Goal: Task Accomplishment & Management: Manage account settings

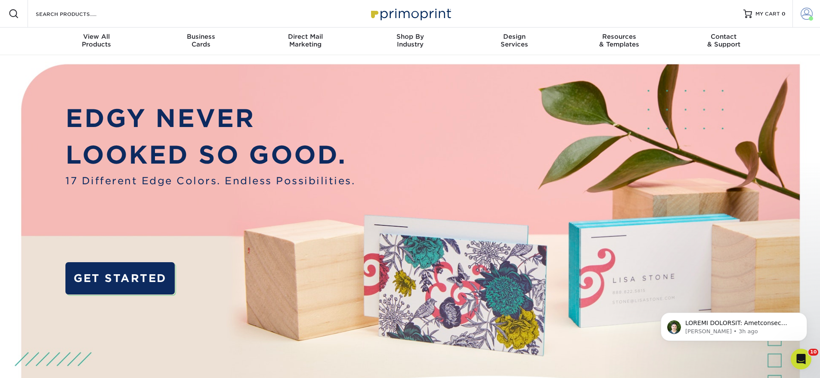
click at [810, 16] on span at bounding box center [807, 14] width 12 height 12
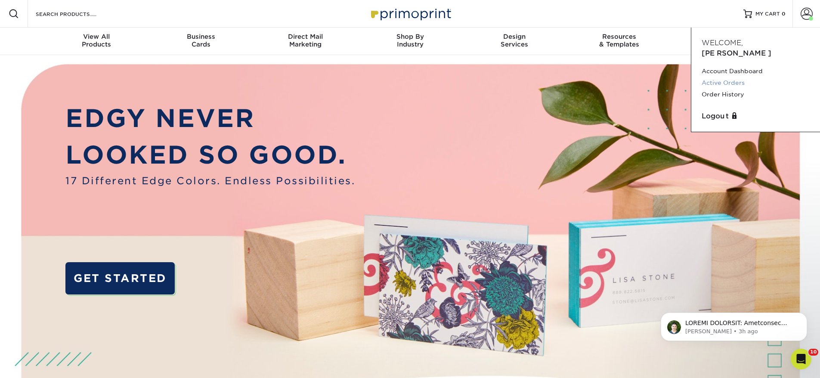
click at [738, 77] on link "Active Orders" at bounding box center [756, 83] width 108 height 12
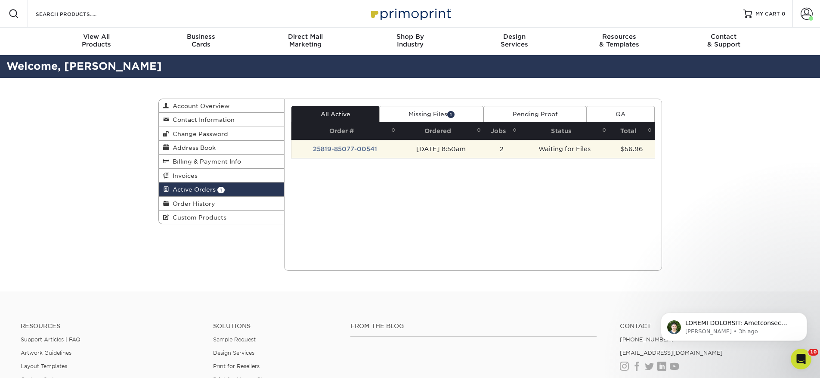
click at [577, 149] on td "Waiting for Files" at bounding box center [564, 149] width 89 height 18
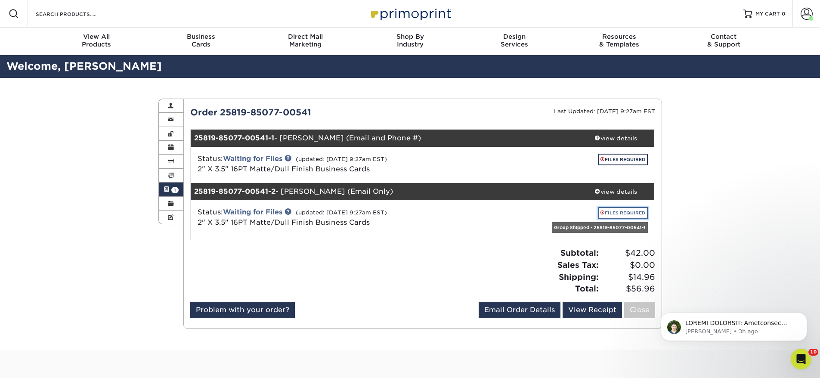
click at [603, 211] on span at bounding box center [603, 212] width 4 height 5
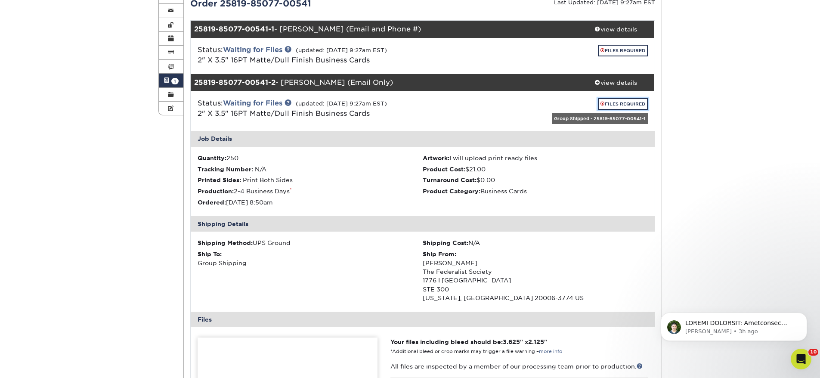
scroll to position [274, 0]
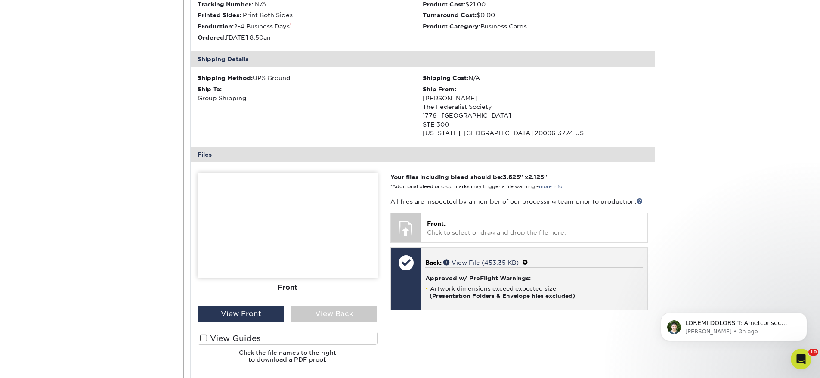
click at [466, 277] on h4 "Approved w/ PreFlight Warnings:" at bounding box center [534, 278] width 217 height 7
click at [412, 264] on div at bounding box center [406, 263] width 30 height 30
click at [527, 264] on span at bounding box center [525, 262] width 6 height 7
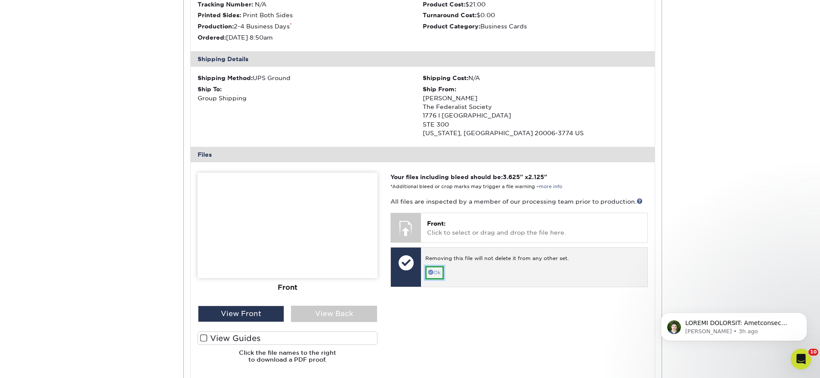
click at [440, 270] on link "Ok" at bounding box center [435, 272] width 19 height 13
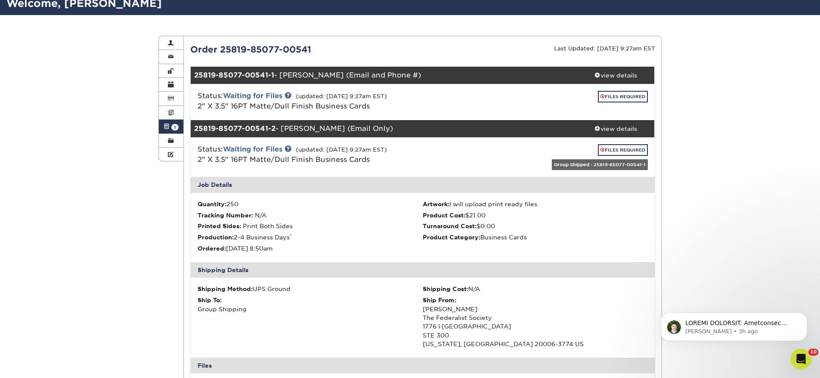
scroll to position [216, 0]
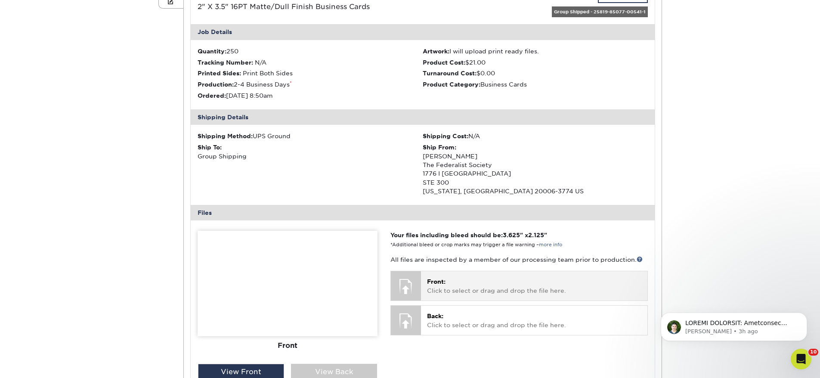
click at [464, 273] on div "Front: Click to select or drag and drop the file here. Choose file" at bounding box center [534, 285] width 226 height 29
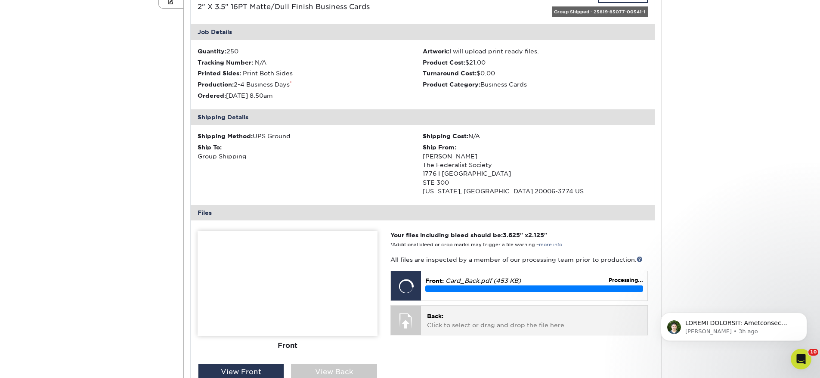
click at [482, 325] on p "Back: Click to select or drag and drop the file here." at bounding box center [534, 321] width 214 height 18
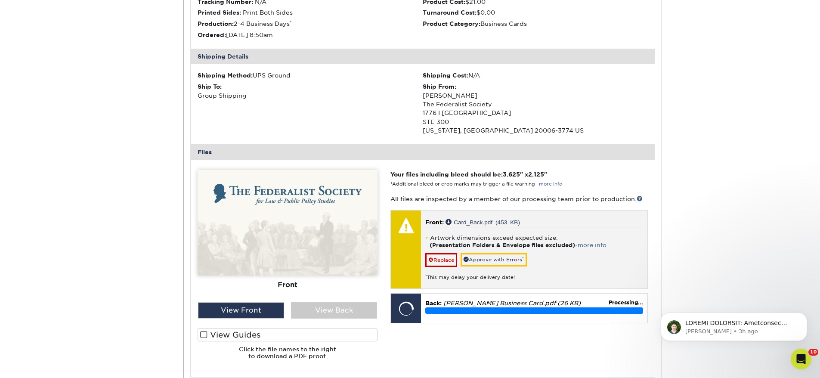
scroll to position [346, 0]
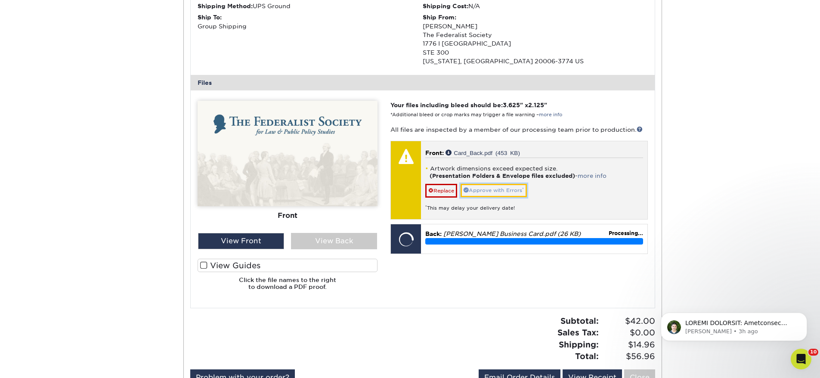
click at [473, 193] on link "Approve with Errors *" at bounding box center [494, 190] width 66 height 13
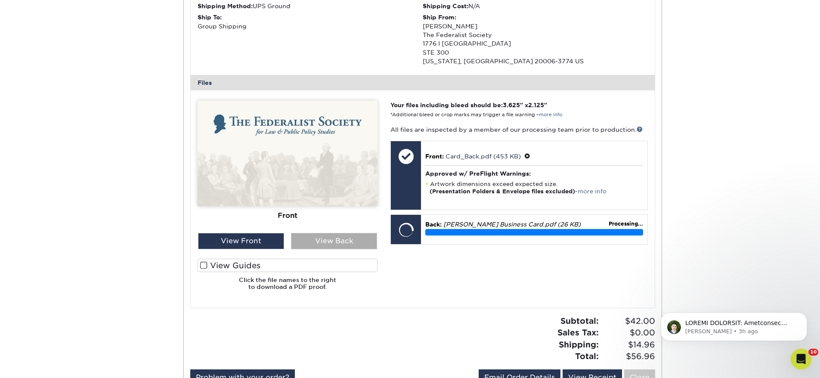
click at [297, 240] on div "View Back" at bounding box center [334, 241] width 86 height 16
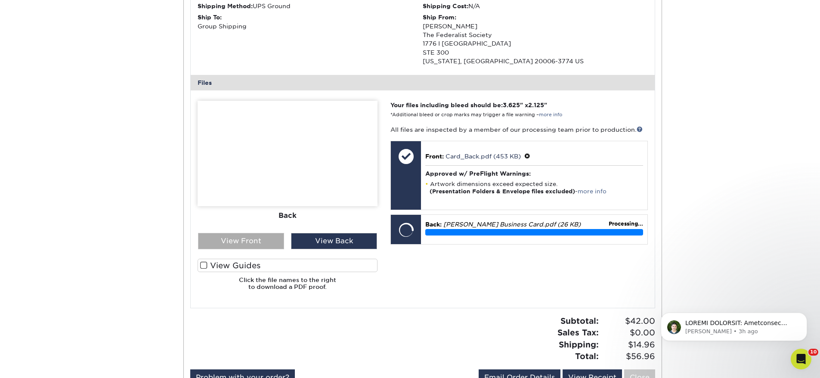
click at [255, 241] on div "View Front" at bounding box center [241, 241] width 86 height 16
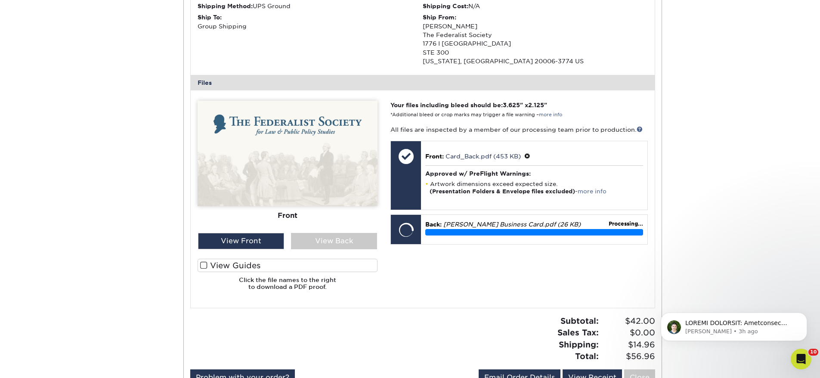
click at [444, 273] on div "Your files including bleed should be: 3.625 " x 2.125 " *Additional bleed or cr…" at bounding box center [519, 199] width 270 height 196
click at [589, 228] on p "Back: [PERSON_NAME] Business Card.pdf (26 KB)" at bounding box center [534, 224] width 217 height 9
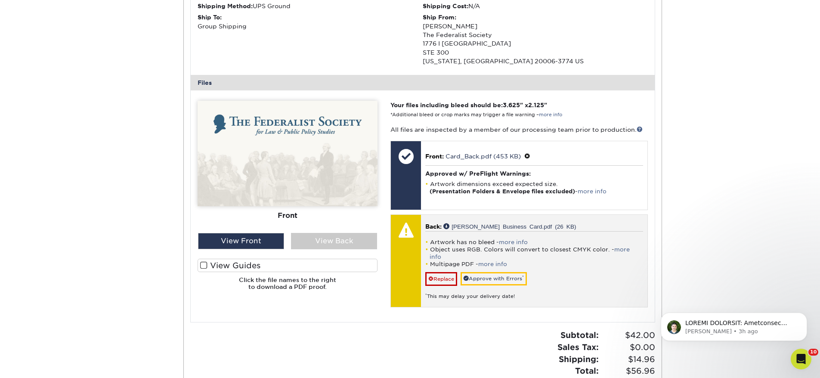
click at [409, 232] on div at bounding box center [406, 230] width 30 height 30
click at [454, 272] on link "Replace" at bounding box center [442, 279] width 32 height 14
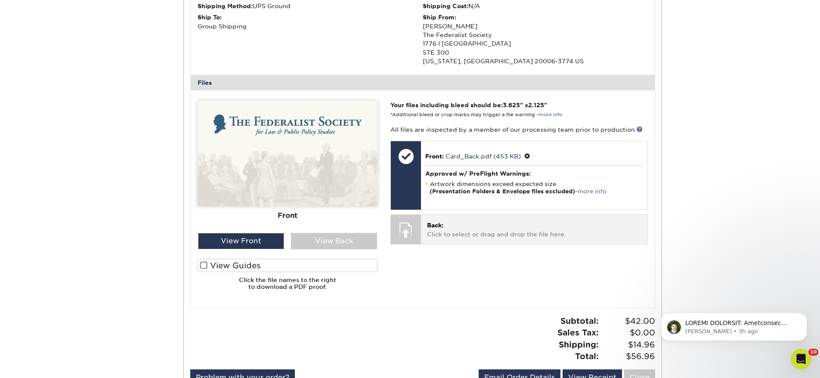
click at [415, 222] on div at bounding box center [406, 230] width 30 height 30
click at [464, 238] on p "Back: Click to select or drag and drop the file here." at bounding box center [534, 230] width 214 height 18
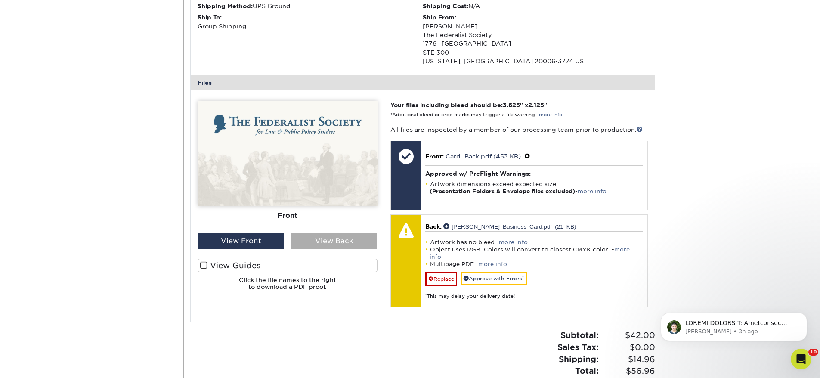
click at [317, 238] on div "View Back" at bounding box center [334, 241] width 86 height 16
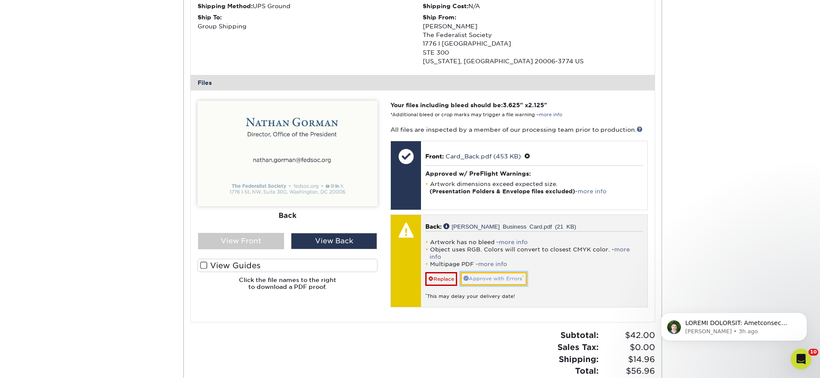
click at [477, 275] on link "Approve with Errors *" at bounding box center [494, 278] width 66 height 13
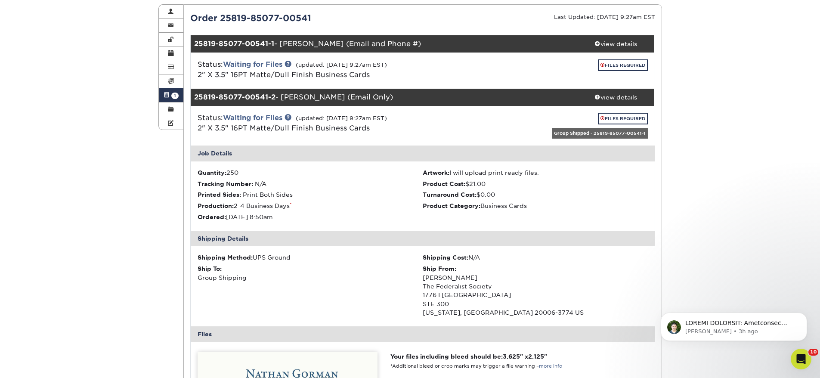
scroll to position [66, 0]
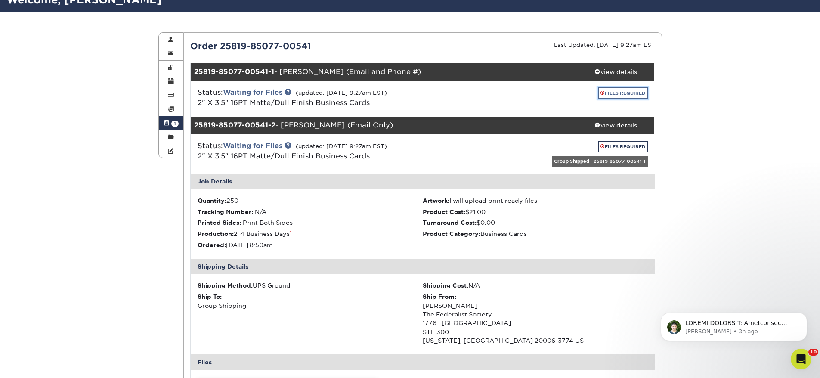
click at [606, 96] on link "FILES REQUIRED" at bounding box center [623, 93] width 50 height 12
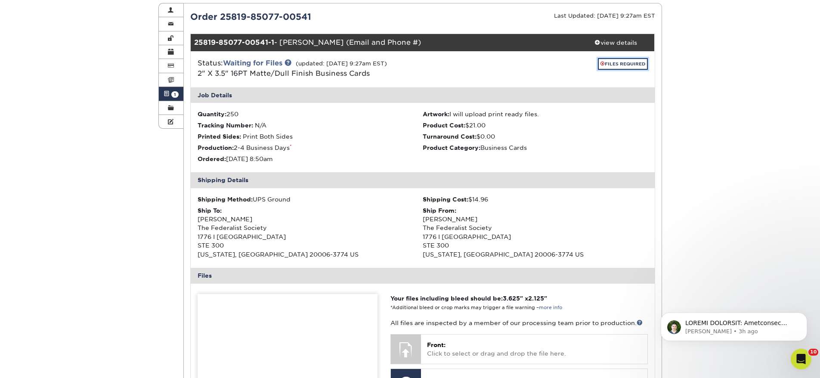
scroll to position [227, 0]
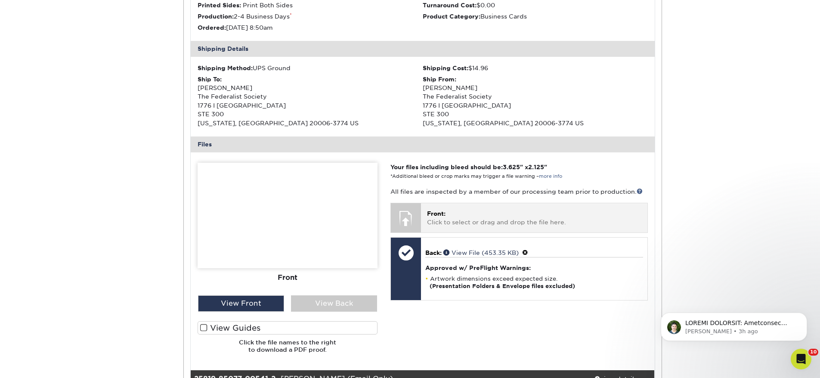
click at [466, 212] on p "Front: Click to select or drag and drop the file here." at bounding box center [534, 218] width 214 height 18
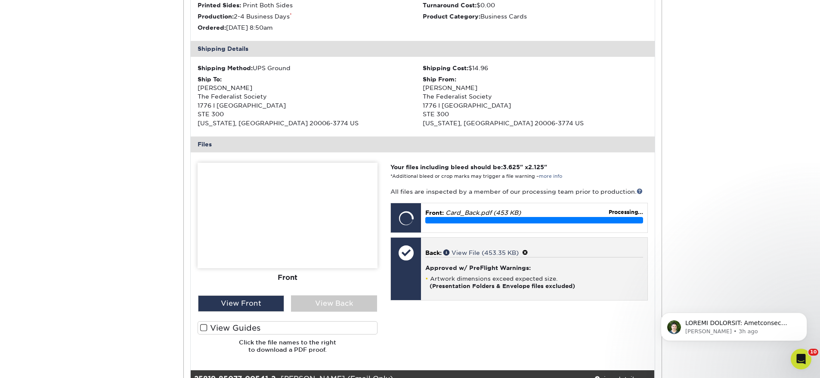
click at [450, 273] on div "Approved w/ PreFlight Warnings: Artwork dimensions exceed expected size. (Prese…" at bounding box center [534, 273] width 217 height 32
click at [526, 253] on span at bounding box center [525, 252] width 6 height 7
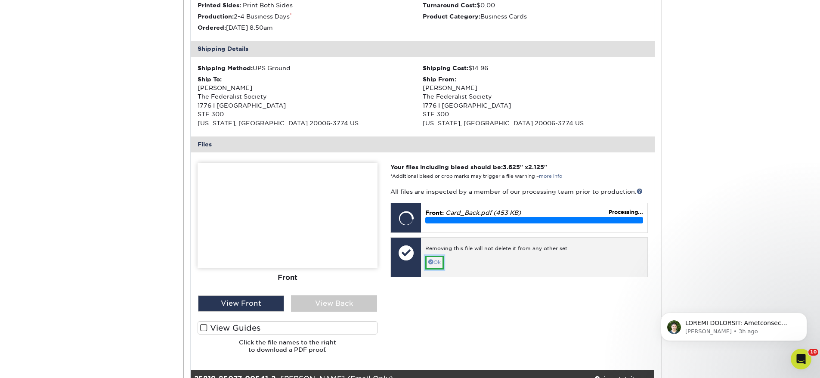
click at [442, 262] on link "Ok" at bounding box center [435, 262] width 19 height 13
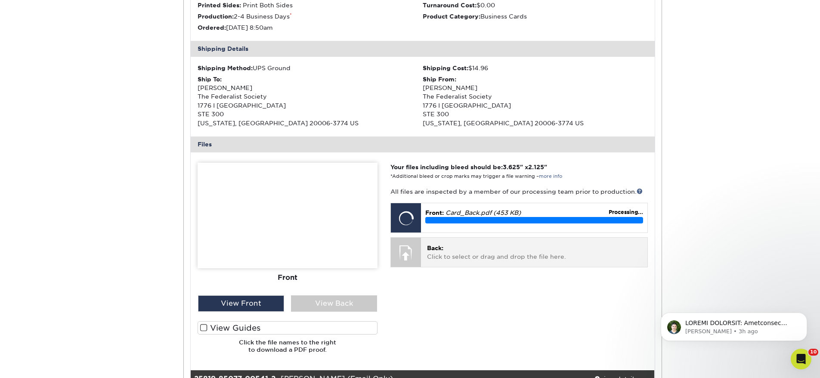
click at [469, 262] on div "Back: Click to select or drag and drop the file here. Choose file" at bounding box center [534, 252] width 226 height 29
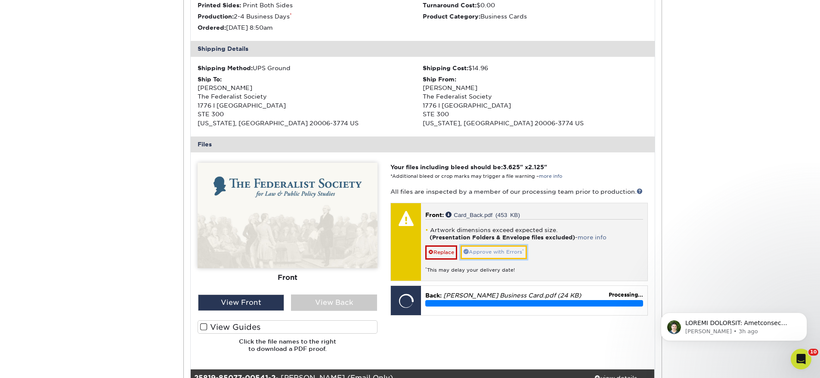
click at [522, 249] on link "Approve with Errors *" at bounding box center [494, 251] width 66 height 13
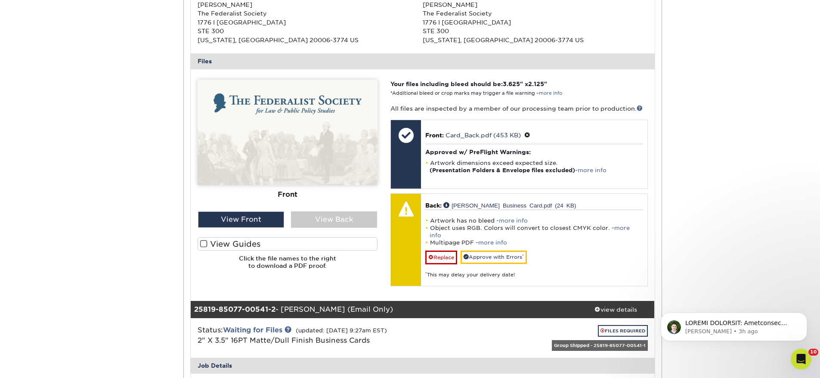
scroll to position [345, 0]
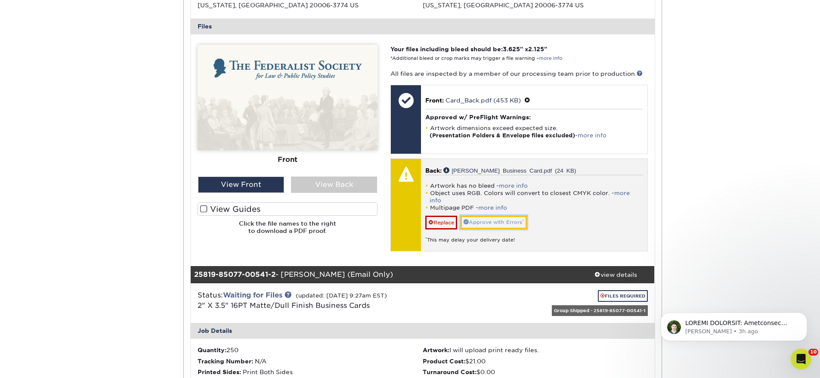
click at [480, 219] on link "Approve with Errors *" at bounding box center [494, 222] width 66 height 13
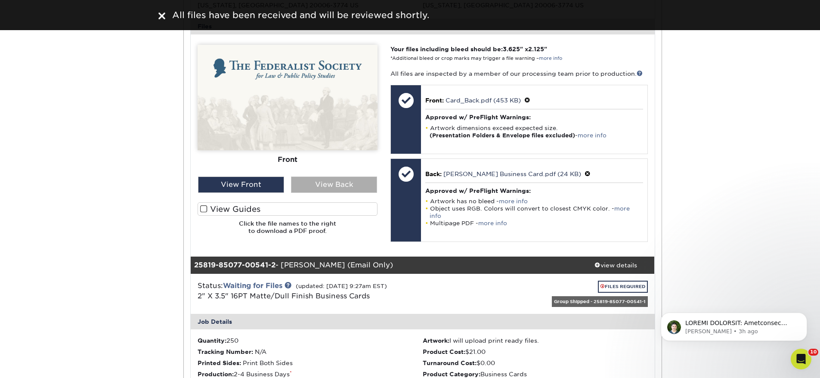
click at [325, 186] on div "View Back" at bounding box center [334, 185] width 86 height 16
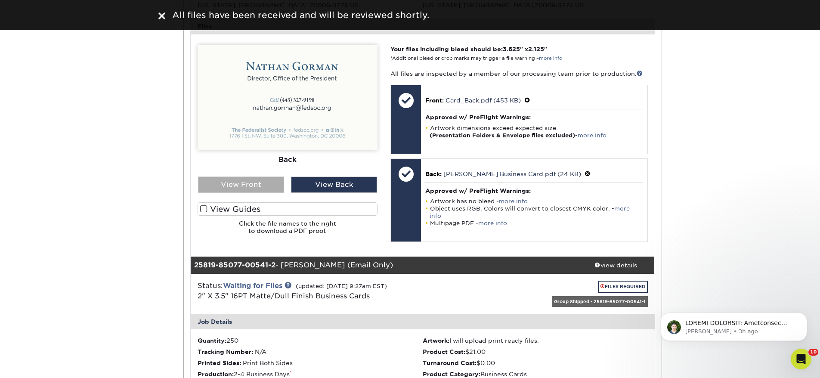
click at [259, 180] on div "View Front" at bounding box center [241, 185] width 86 height 16
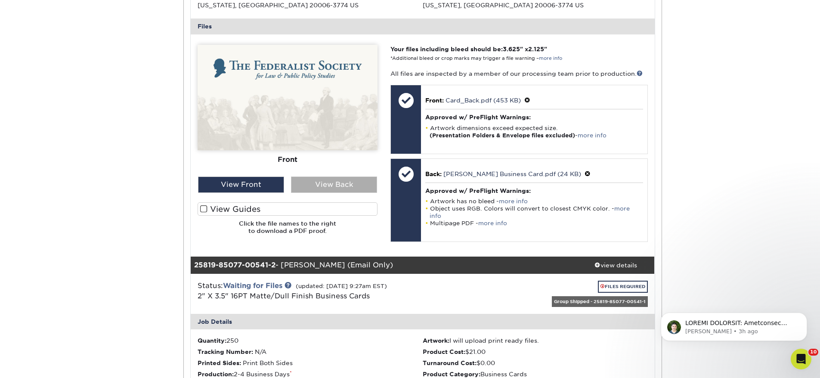
click at [332, 189] on div "View Back" at bounding box center [334, 185] width 86 height 16
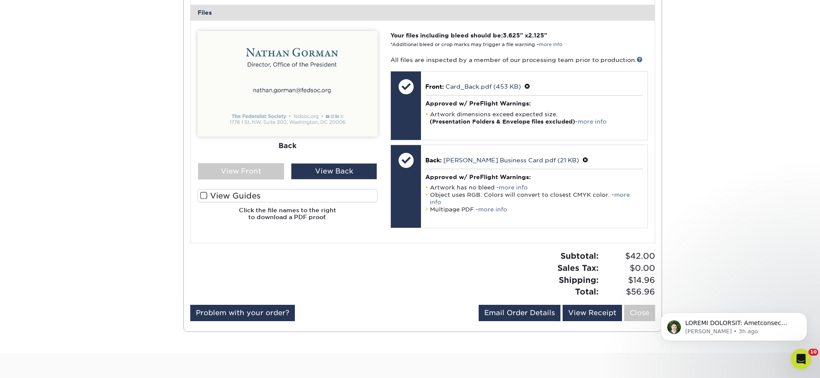
scroll to position [898, 0]
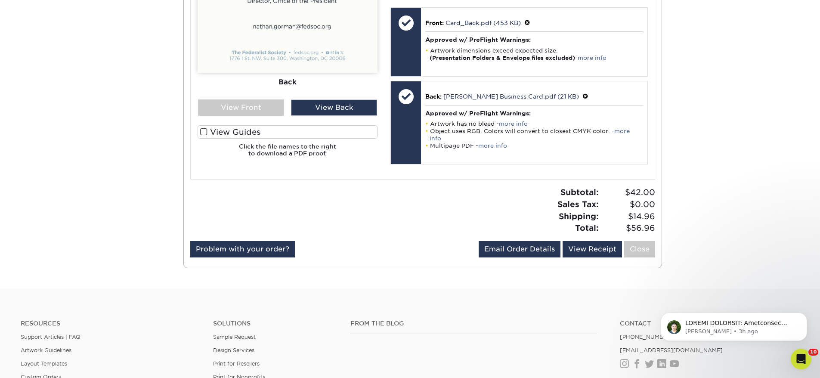
click at [222, 129] on label "View Guides" at bounding box center [288, 131] width 180 height 13
click at [0, 0] on input "View Guides" at bounding box center [0, 0] width 0 height 0
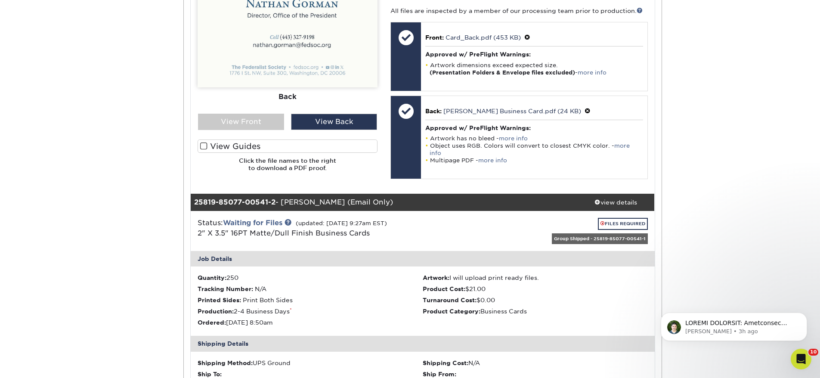
scroll to position [347, 0]
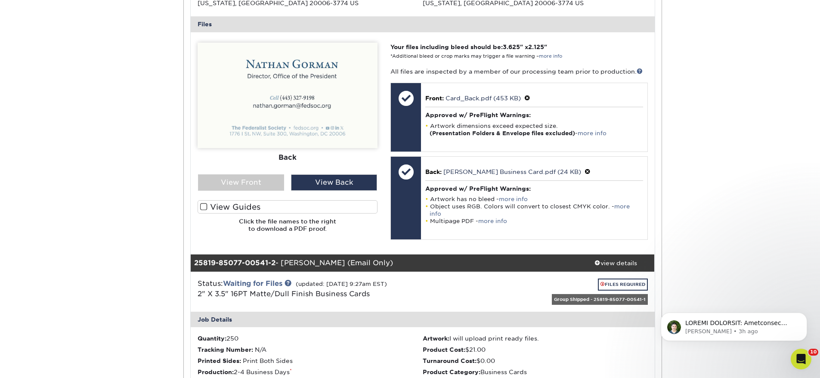
click at [315, 208] on label "View Guides" at bounding box center [288, 206] width 180 height 13
click at [0, 0] on input "View Guides" at bounding box center [0, 0] width 0 height 0
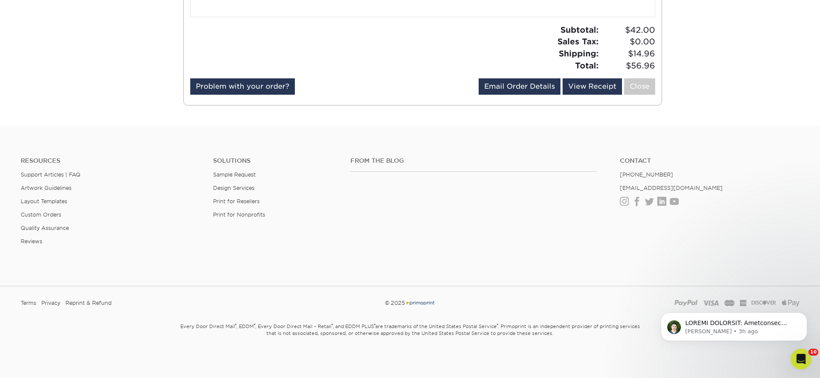
scroll to position [1109, 0]
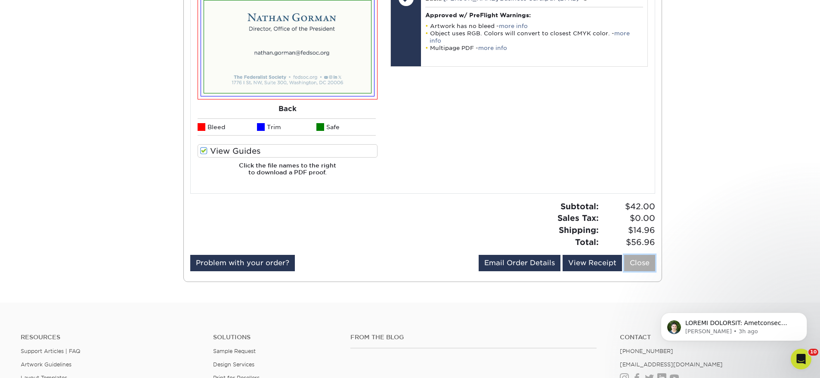
click at [639, 267] on link "Close" at bounding box center [639, 263] width 31 height 16
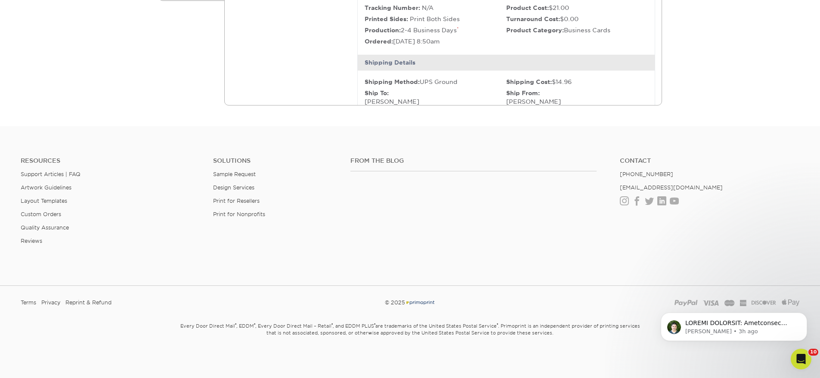
scroll to position [0, 0]
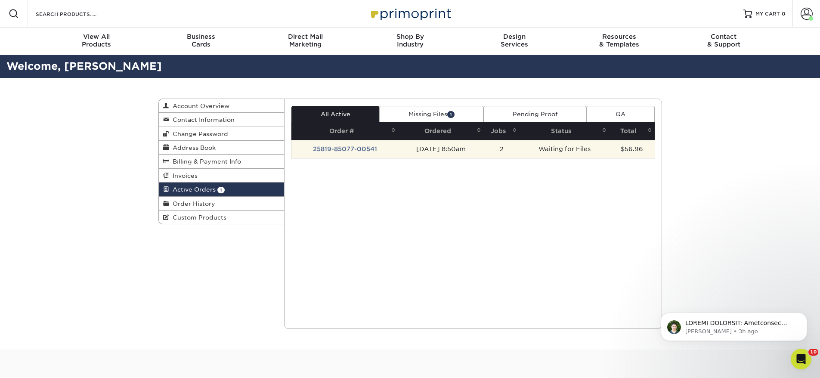
click at [584, 147] on td "Waiting for Files" at bounding box center [564, 149] width 89 height 18
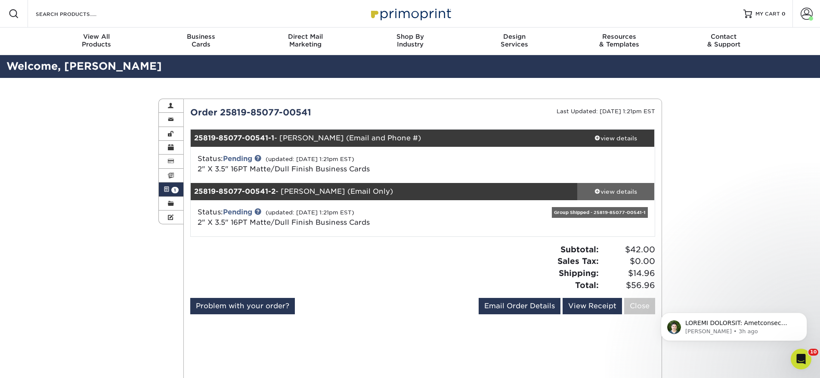
click at [601, 198] on link "view details" at bounding box center [617, 191] width 78 height 17
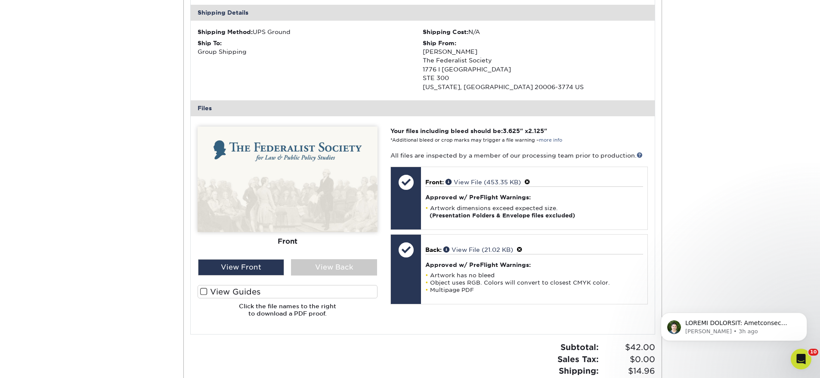
click at [689, 202] on div "Active Orders Account Overview Contact Information Change Password Address Book…" at bounding box center [410, 102] width 820 height 683
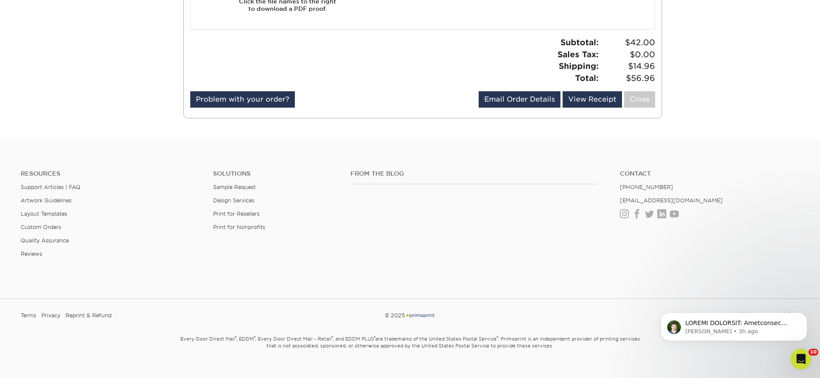
scroll to position [634, 0]
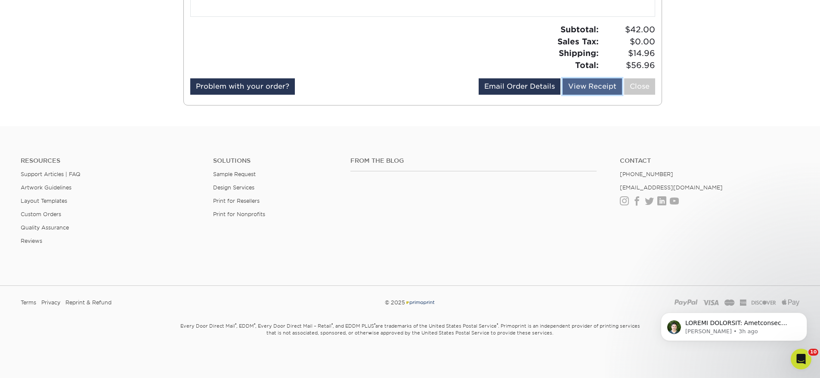
click at [575, 84] on link "View Receipt" at bounding box center [592, 86] width 59 height 16
